Goal: Information Seeking & Learning: Learn about a topic

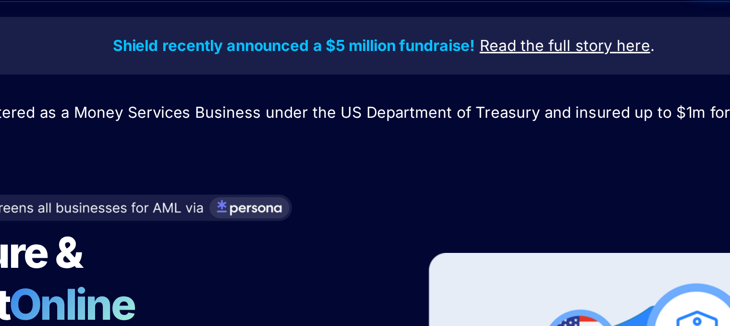
click at [365, 52] on strong "Shield recently announced a $5 million fundraise!" at bounding box center [309, 57] width 230 height 12
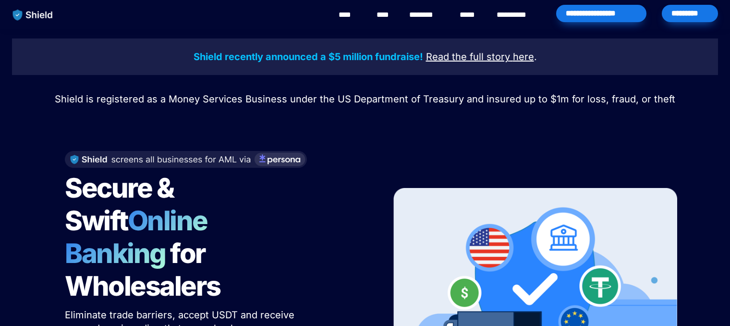
scroll to position [1, 0]
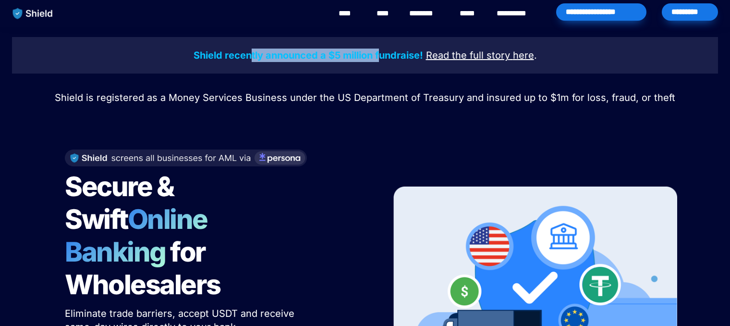
drag, startPoint x: 253, startPoint y: 50, endPoint x: 380, endPoint y: 49, distance: 126.9
click at [380, 49] on strong "Shield recently announced a $5 million fundraise!" at bounding box center [309, 55] width 230 height 12
click at [326, 47] on p "Shield recently announced a $5 million fundraise! Read the full story here ." at bounding box center [365, 55] width 682 height 17
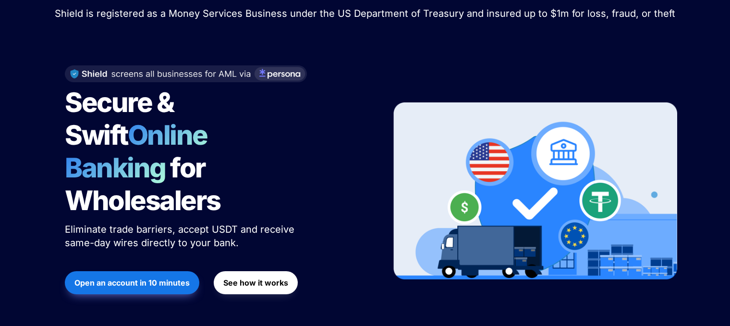
scroll to position [86, 0]
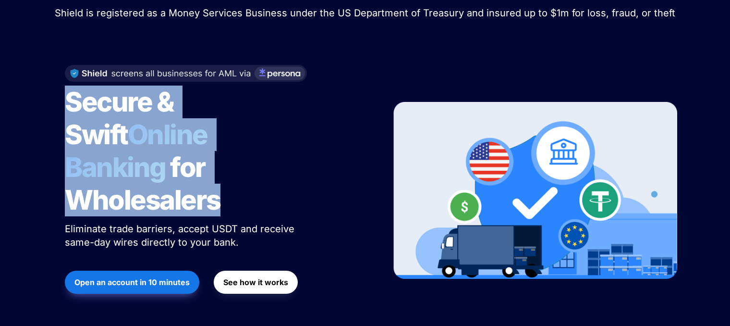
drag, startPoint x: 52, startPoint y: 88, endPoint x: 267, endPoint y: 158, distance: 226.3
click at [267, 158] on div "Shield recently announced a $5 million fundraise! Read the full story here . Sh…" at bounding box center [365, 144] width 730 height 402
click at [86, 103] on span "Secure & Swift" at bounding box center [121, 118] width 113 height 65
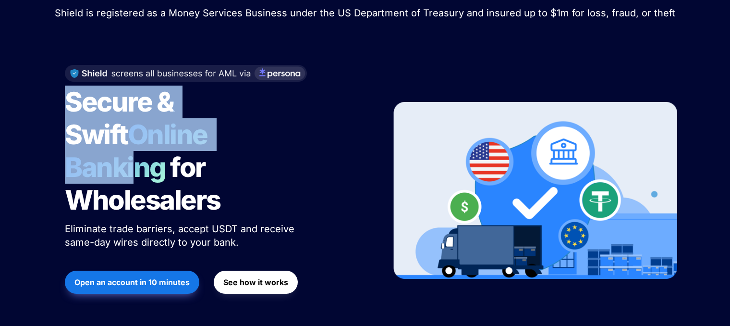
drag, startPoint x: 69, startPoint y: 97, endPoint x: 207, endPoint y: 150, distance: 147.9
click at [207, 150] on h1 "Secure & Swift Online Banking for Wholesalers" at bounding box center [185, 151] width 240 height 138
